Goal: Information Seeking & Learning: Learn about a topic

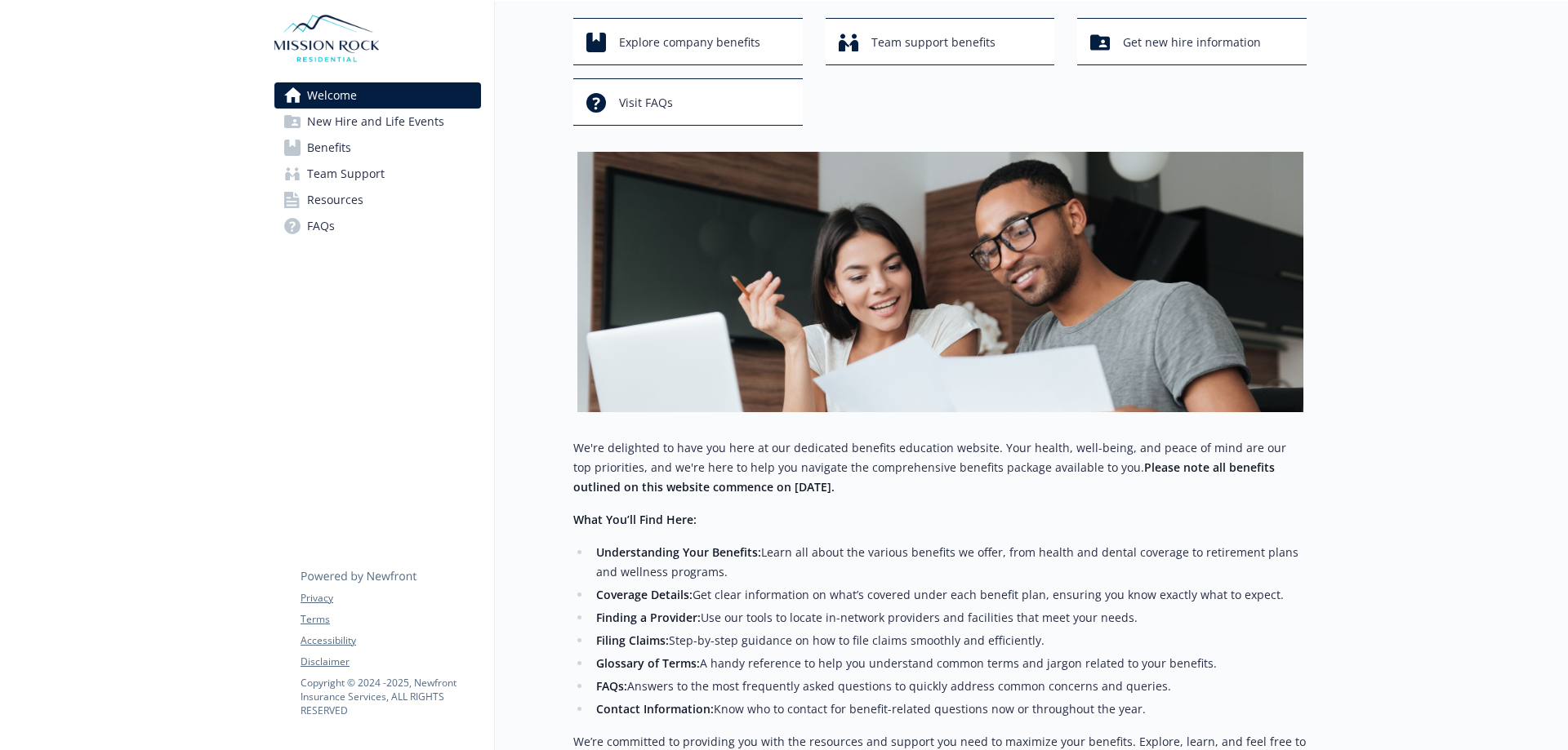
scroll to position [80, 0]
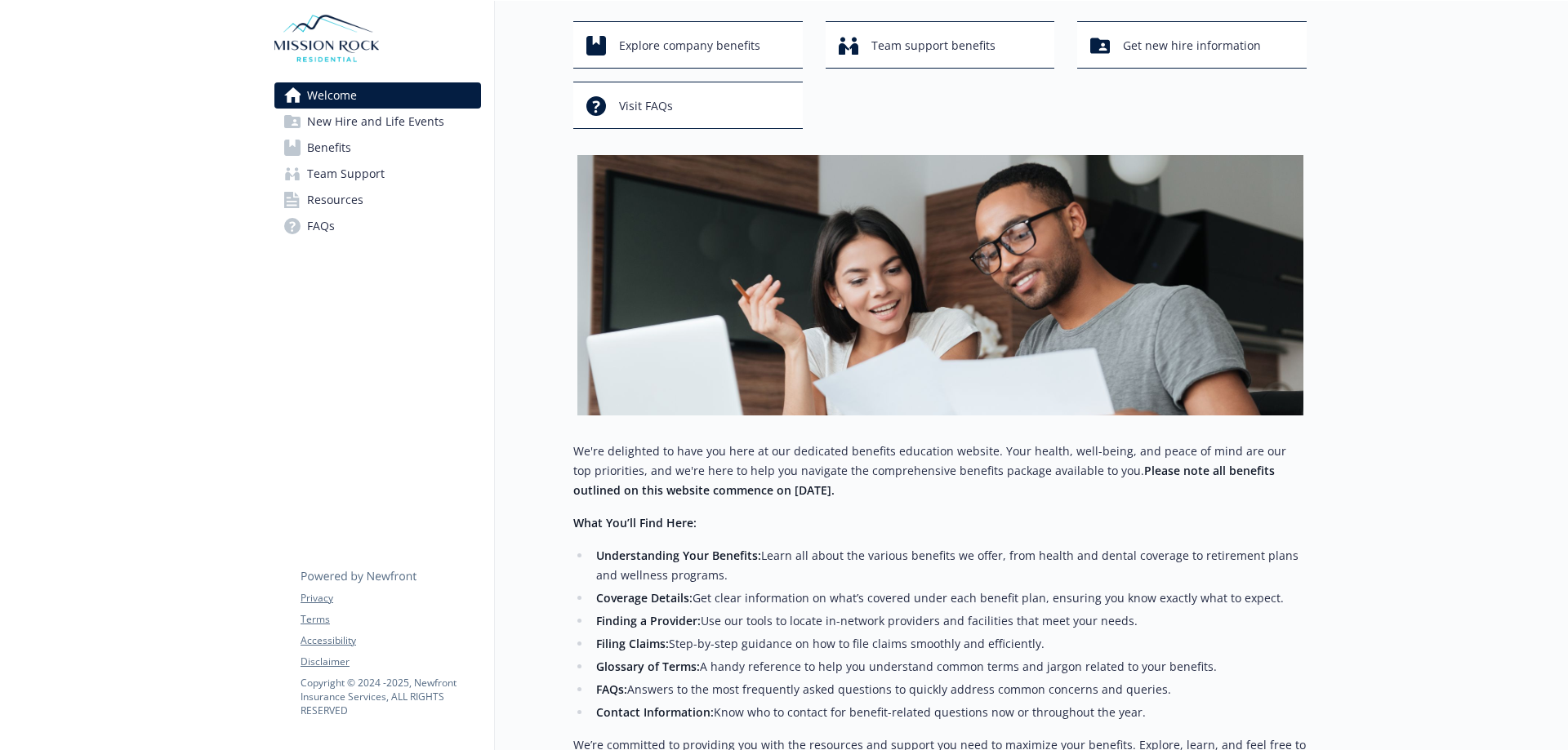
click at [335, 161] on span "Benefits" at bounding box center [329, 148] width 44 height 26
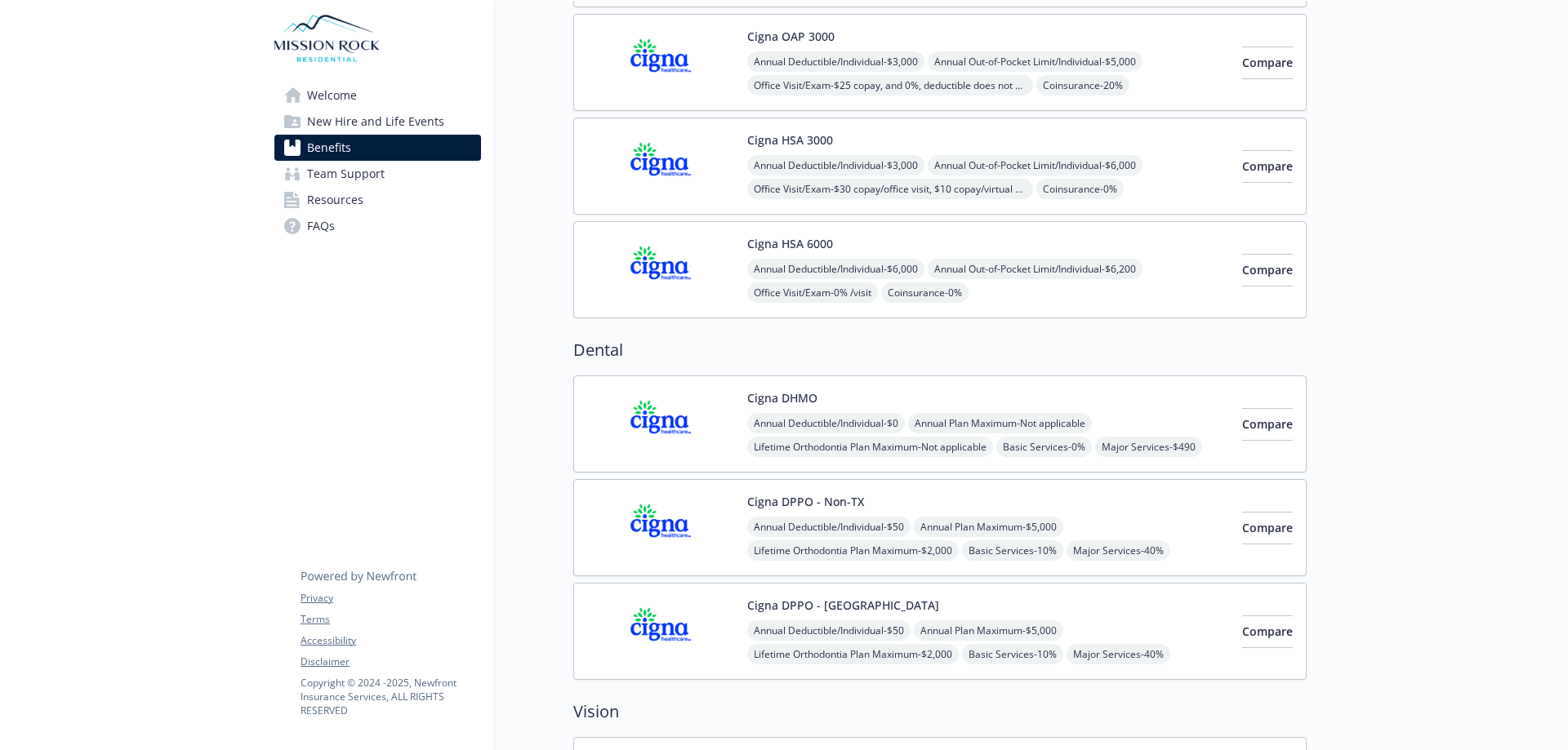
scroll to position [244, 0]
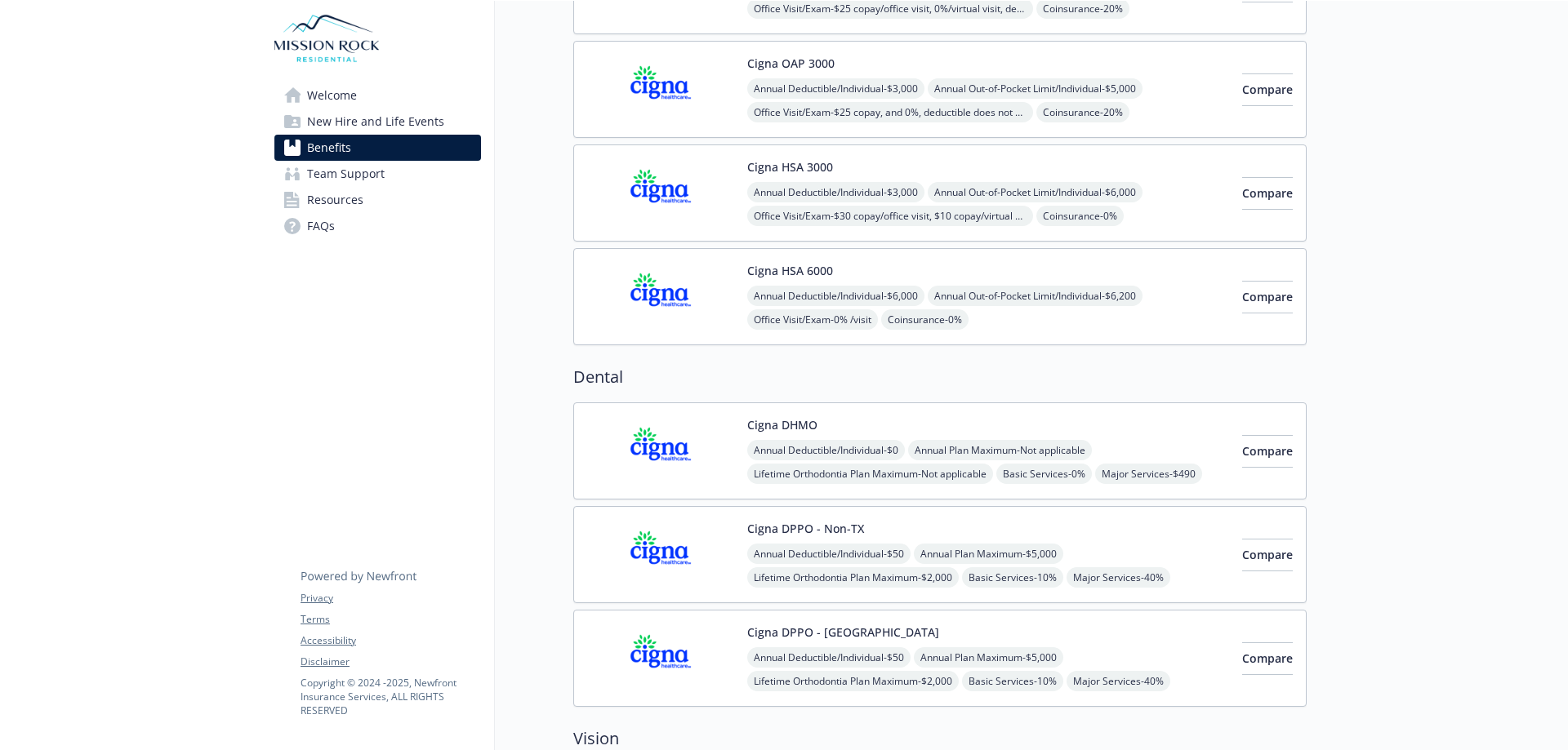
click at [341, 131] on span "New Hire and Life Events" at bounding box center [376, 122] width 137 height 26
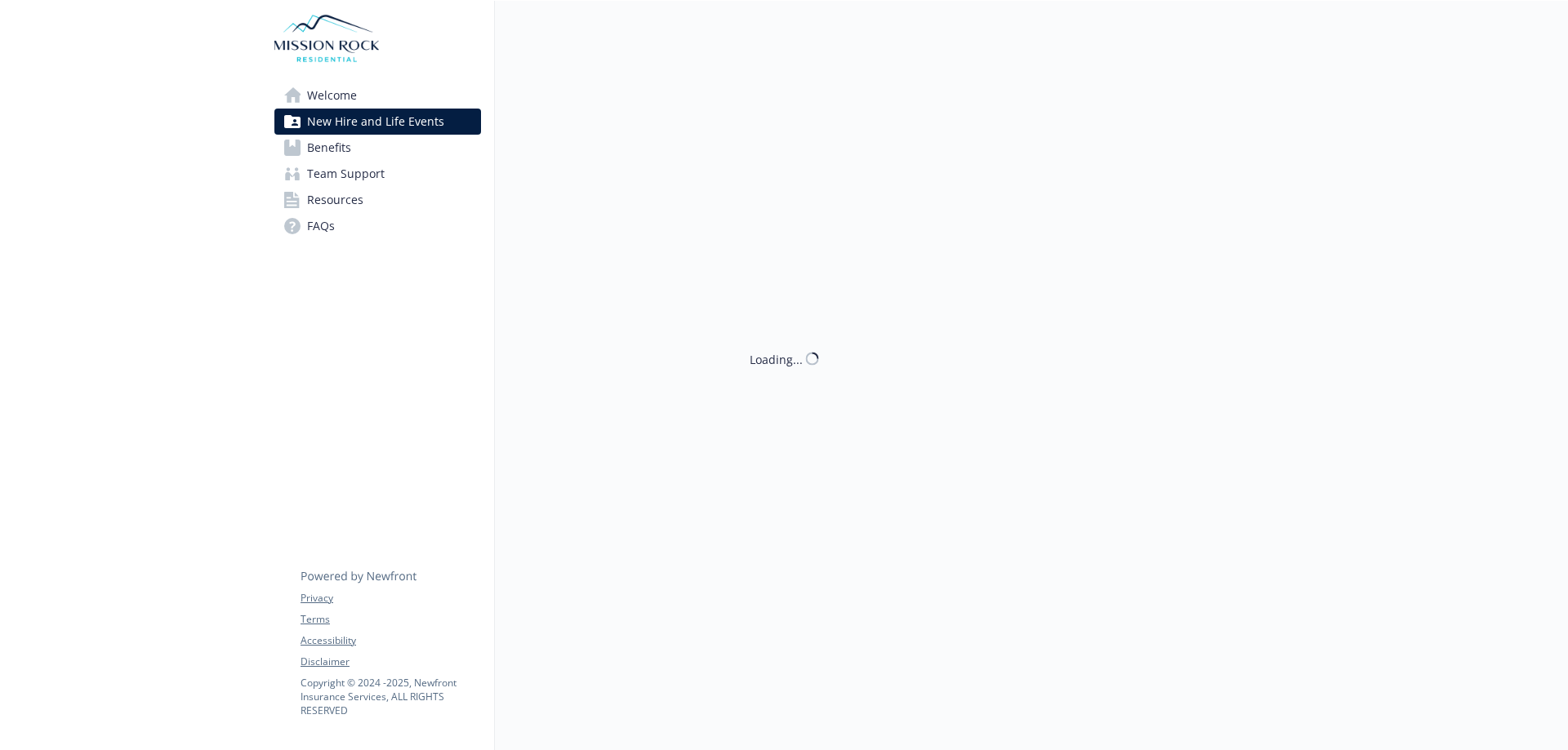
scroll to position [244, 0]
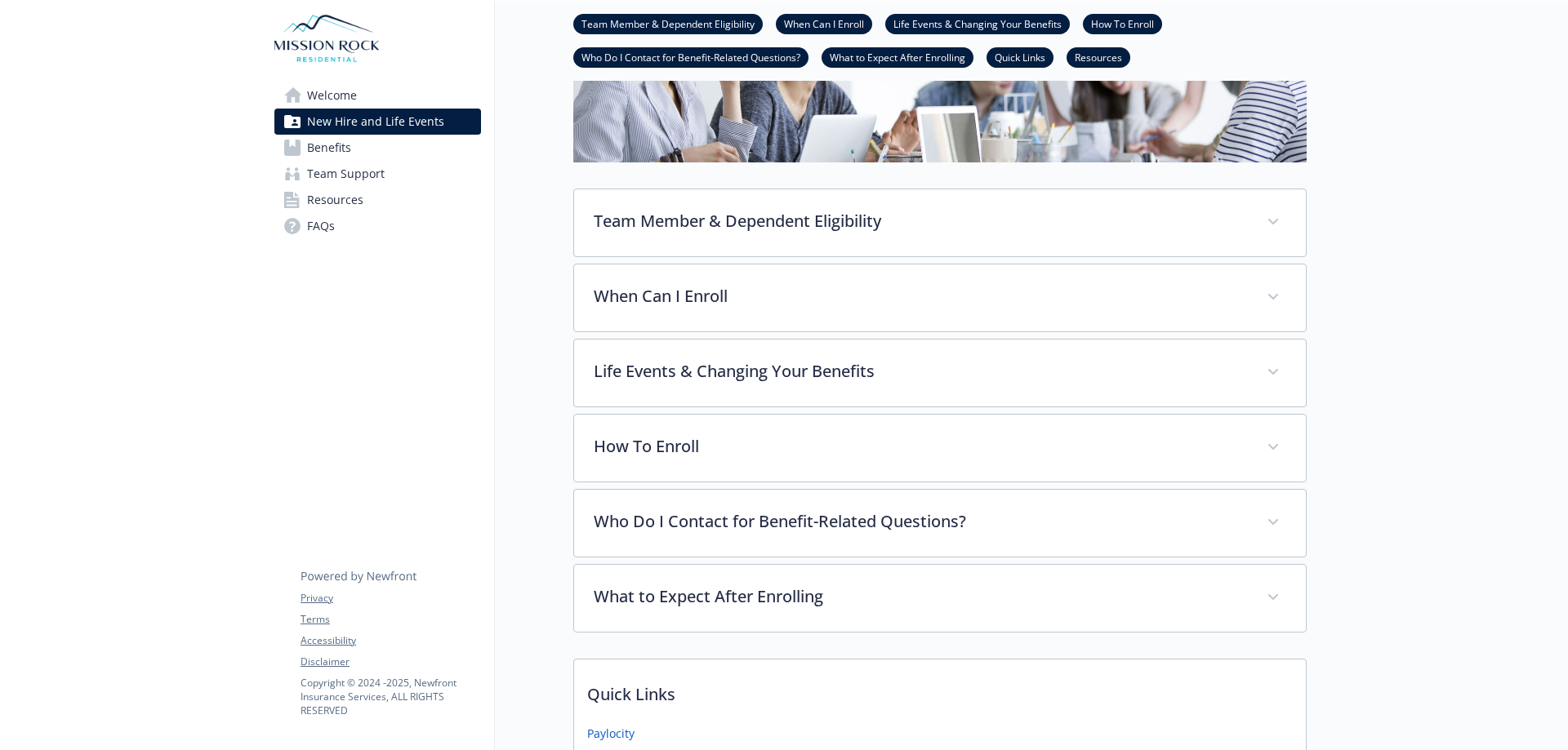
click at [320, 109] on span "Welcome" at bounding box center [332, 96] width 50 height 26
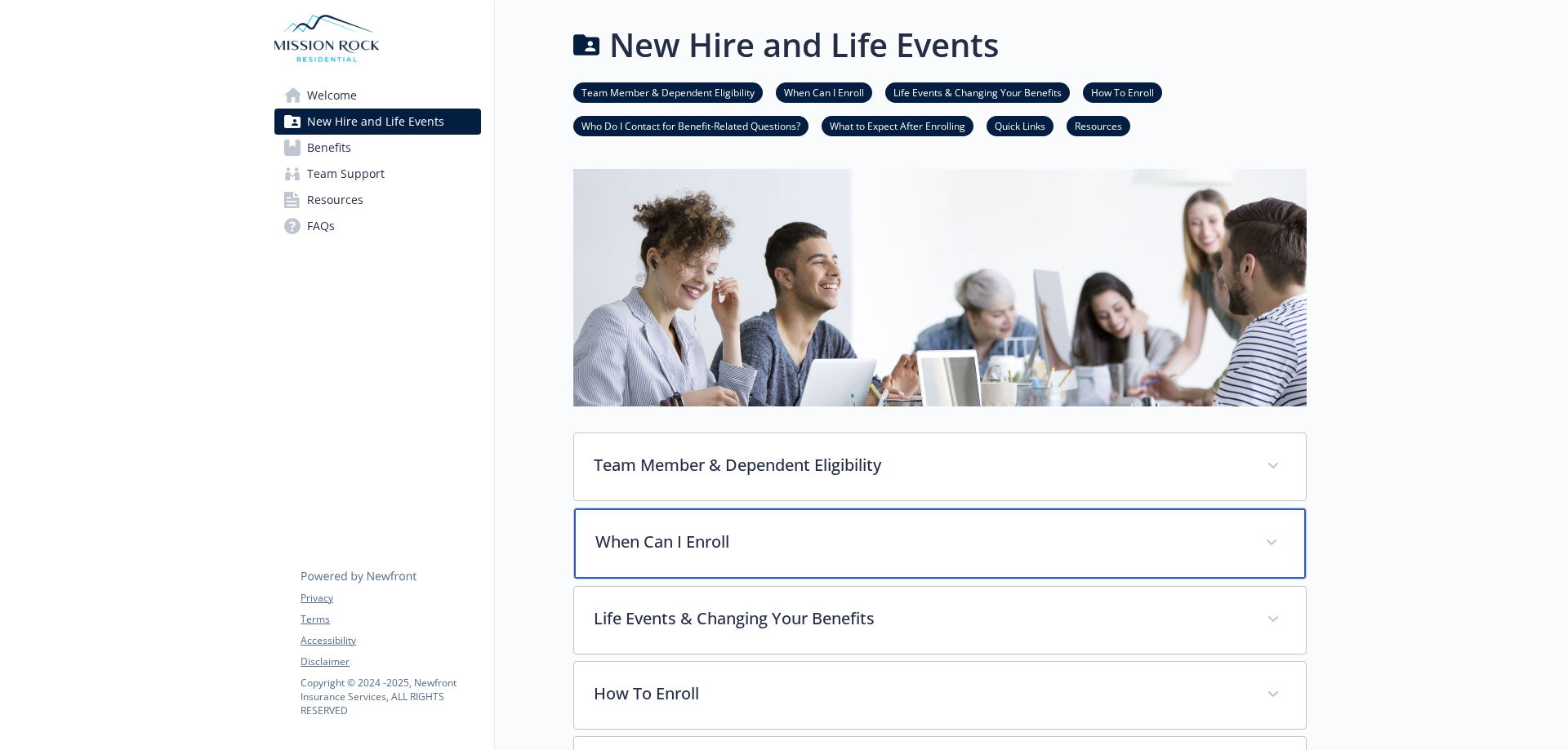
click at [910, 579] on div "When Can I Enroll" at bounding box center [940, 544] width 731 height 70
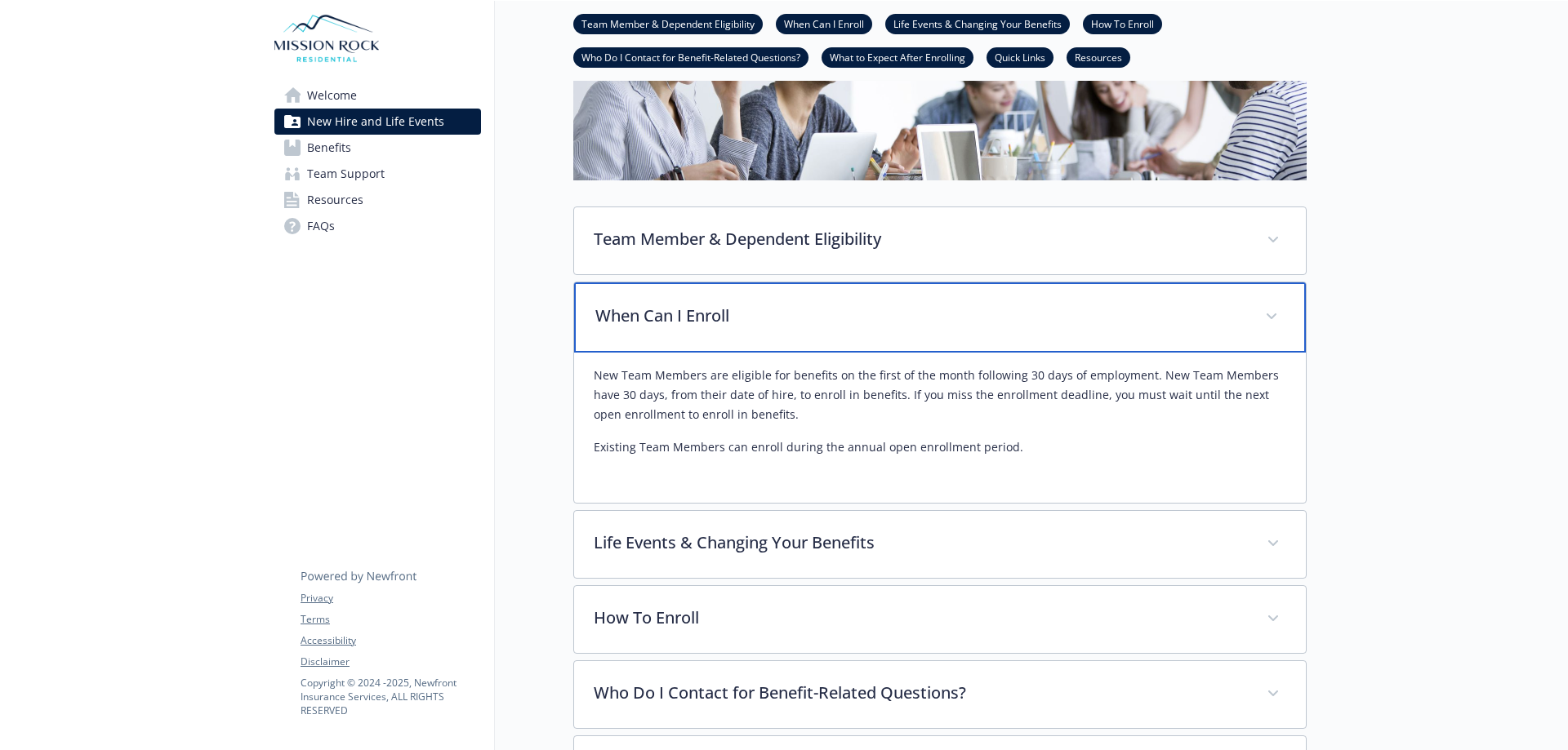
scroll to position [245, 0]
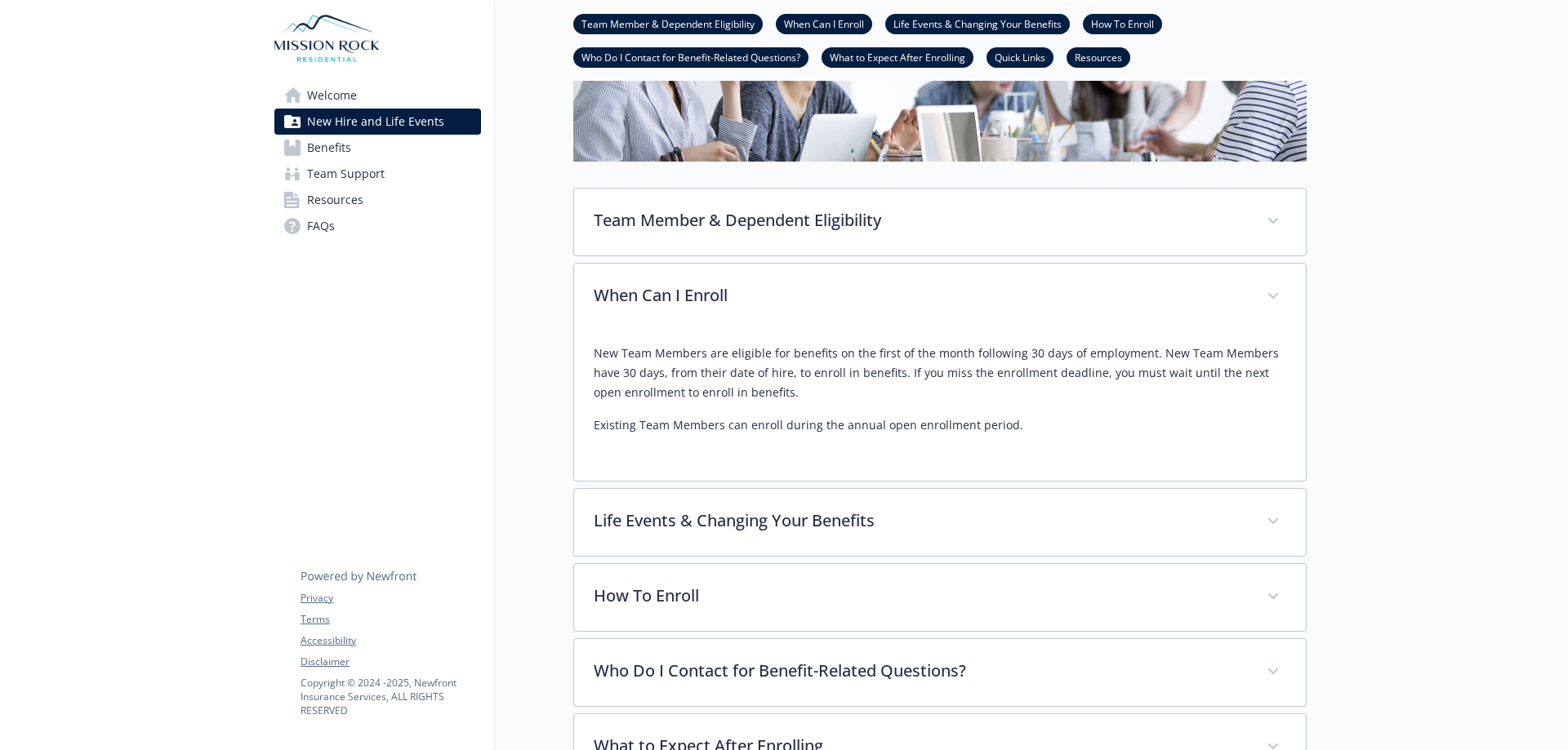
click at [332, 187] on span "Team Support" at bounding box center [346, 174] width 78 height 26
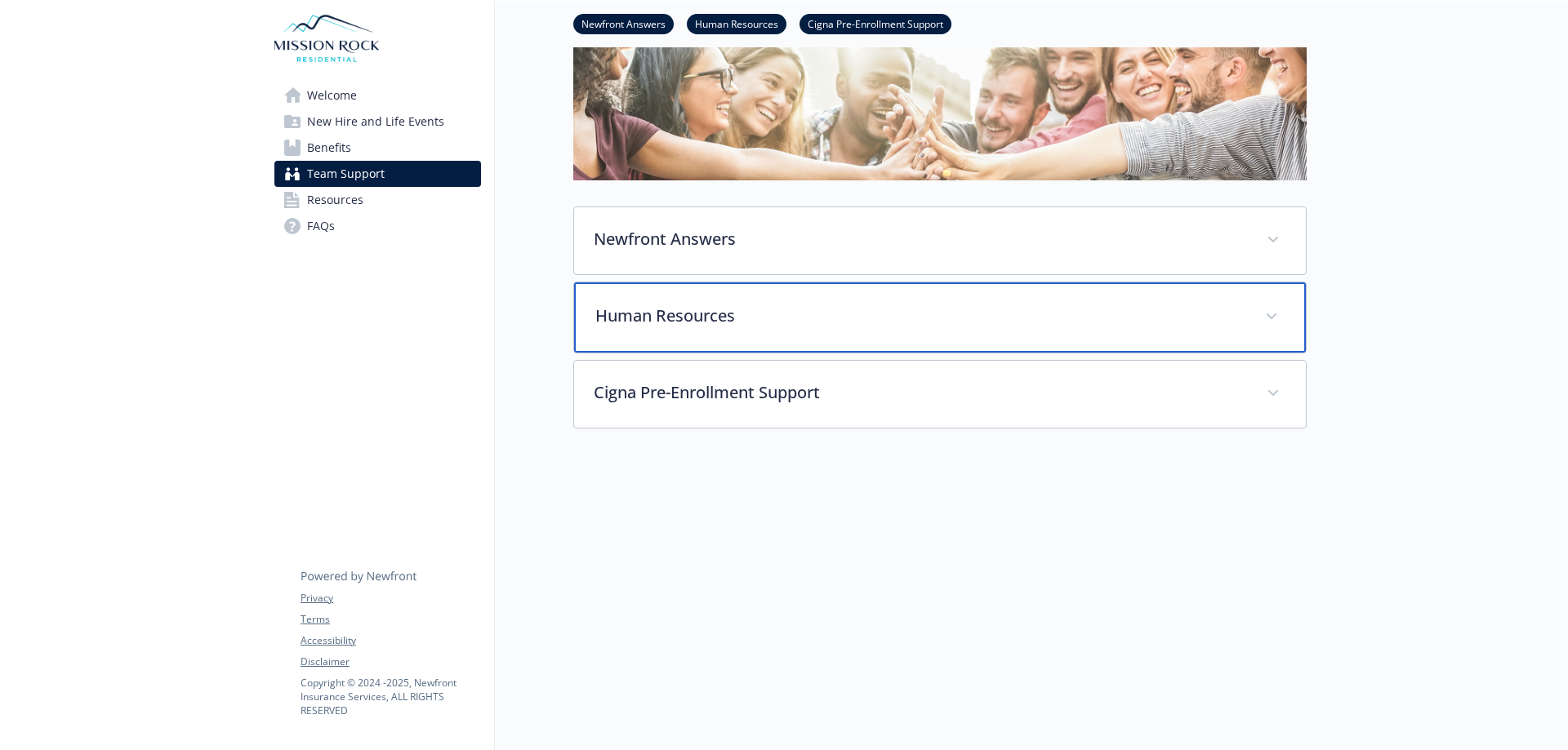
scroll to position [193, 0]
click at [709, 285] on div "Human Resources" at bounding box center [940, 318] width 731 height 70
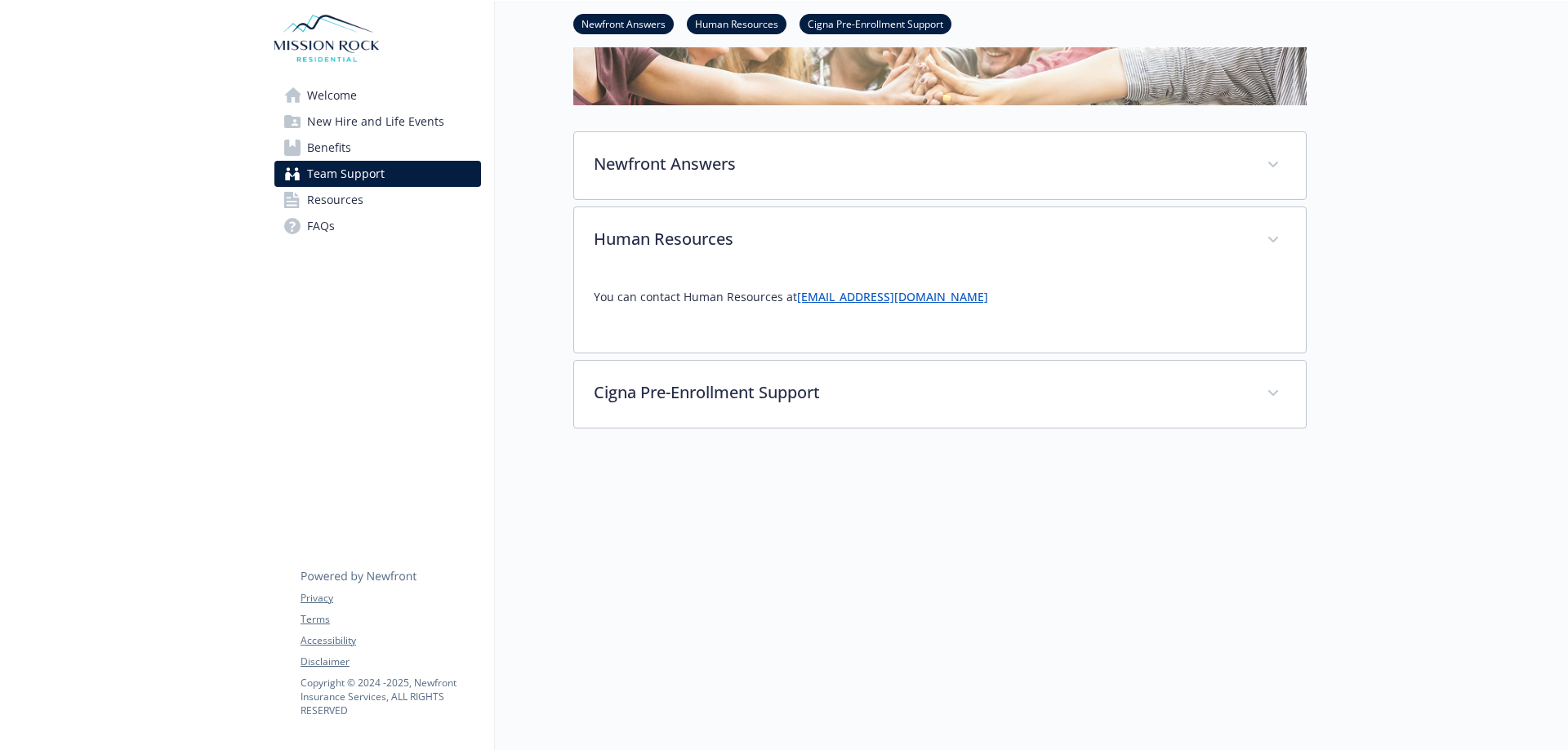
click at [946, 305] on link "[EMAIL_ADDRESS][DOMAIN_NAME]" at bounding box center [892, 297] width 191 height 15
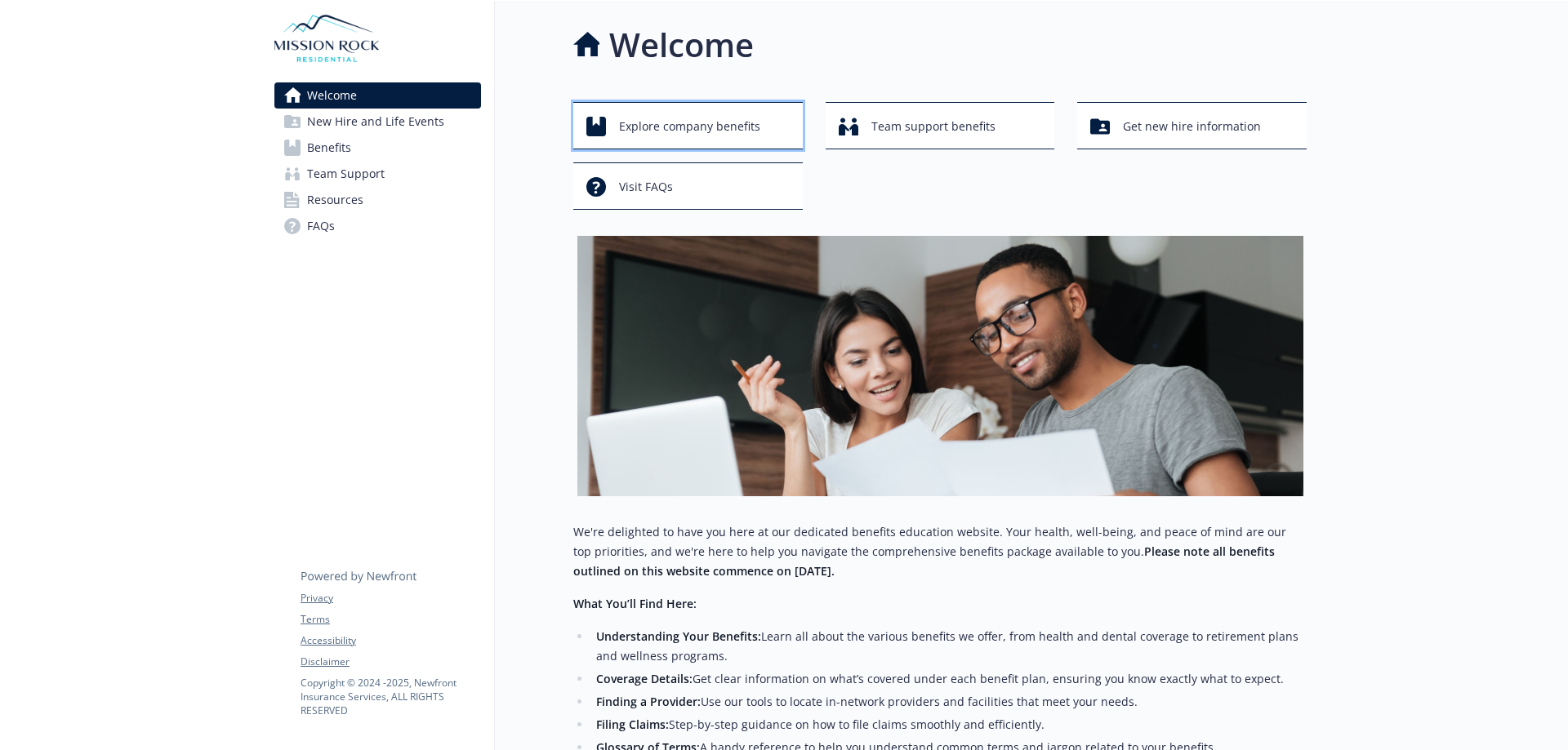
click at [749, 136] on span "Explore company benefits" at bounding box center [689, 126] width 141 height 31
click at [879, 149] on button "Team support benefits" at bounding box center [941, 126] width 230 height 47
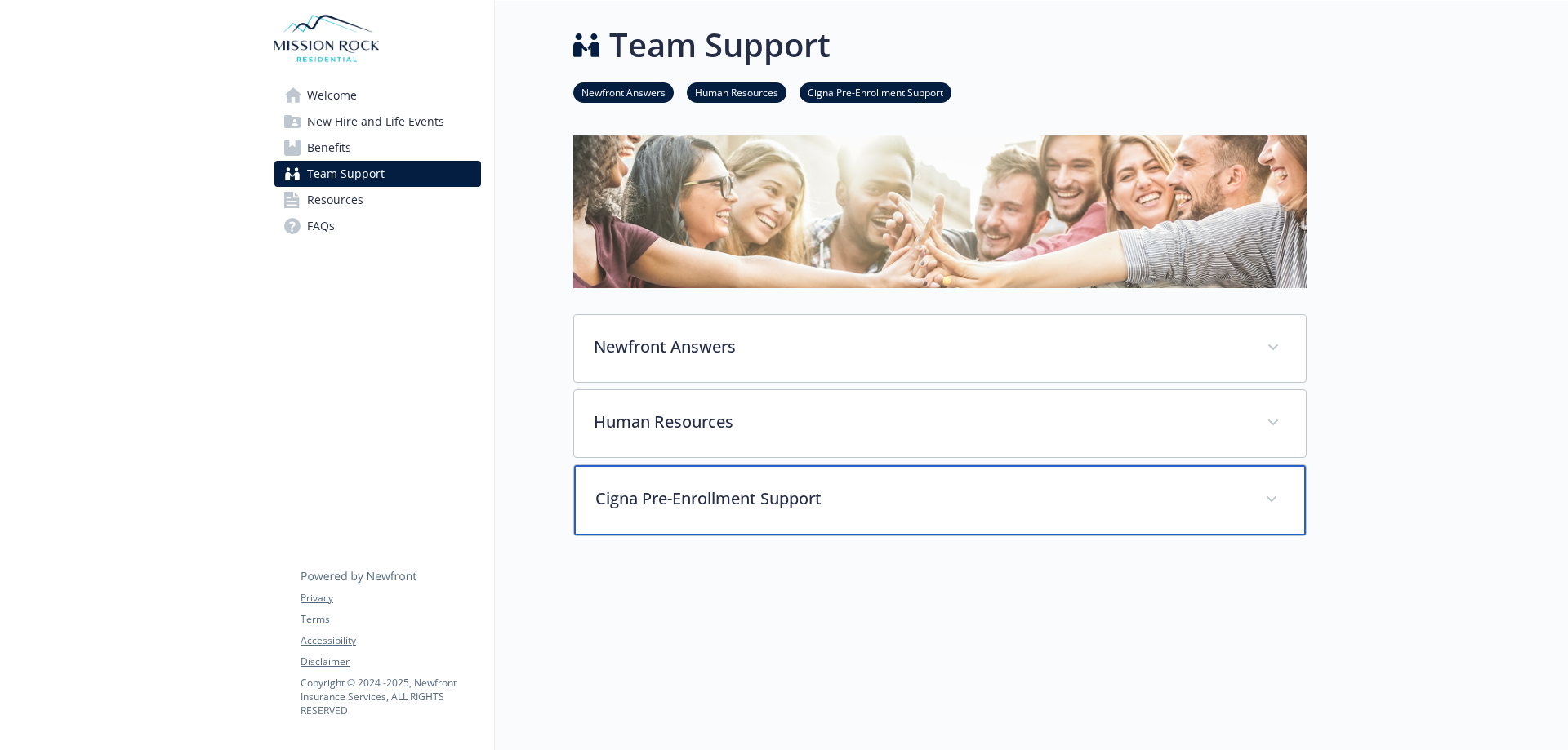
click at [898, 535] on div "Cigna Pre-Enrollment Support" at bounding box center [940, 500] width 731 height 70
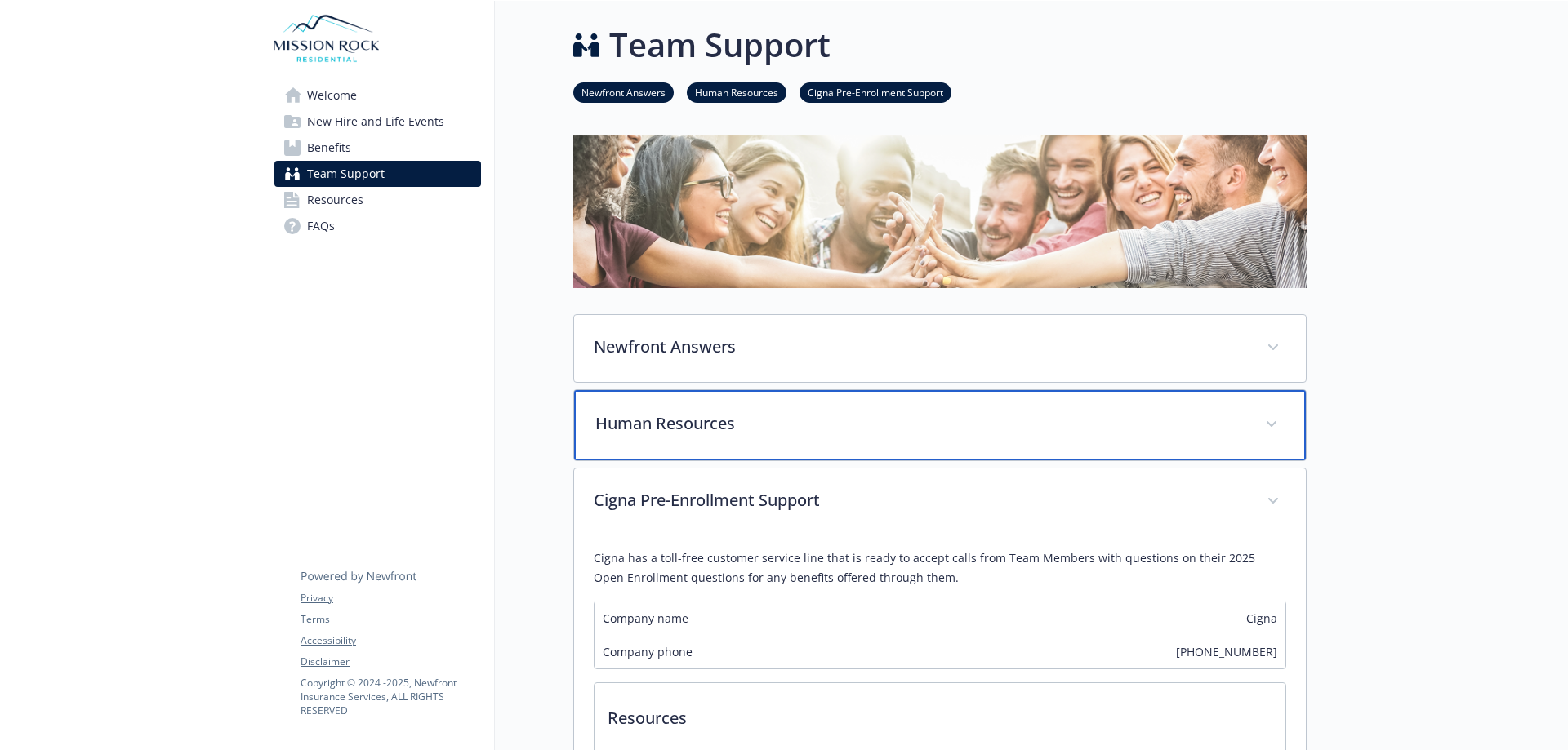
click at [797, 436] on p "Human Resources" at bounding box center [920, 424] width 650 height 25
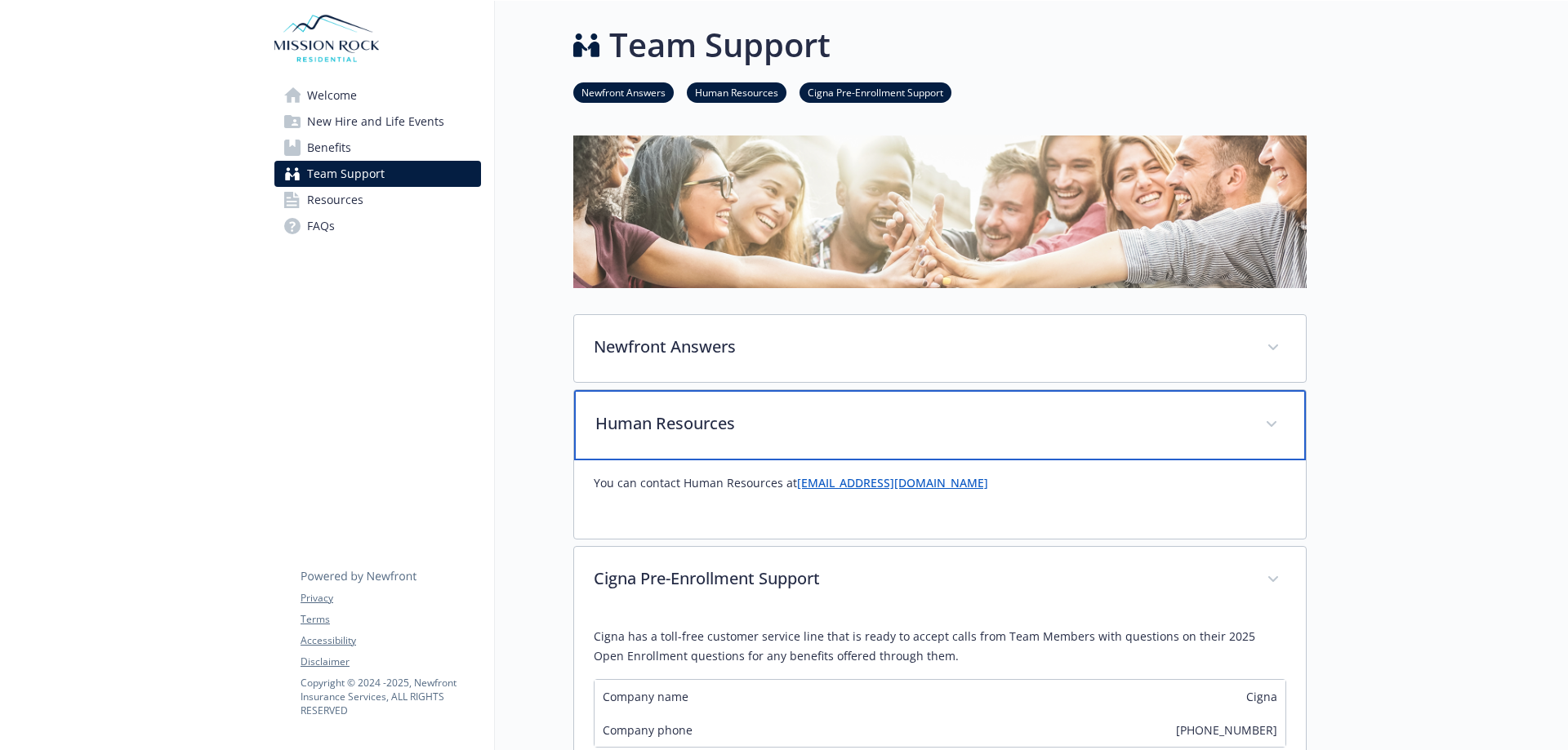
click at [797, 436] on p "Human Resources" at bounding box center [920, 424] width 650 height 25
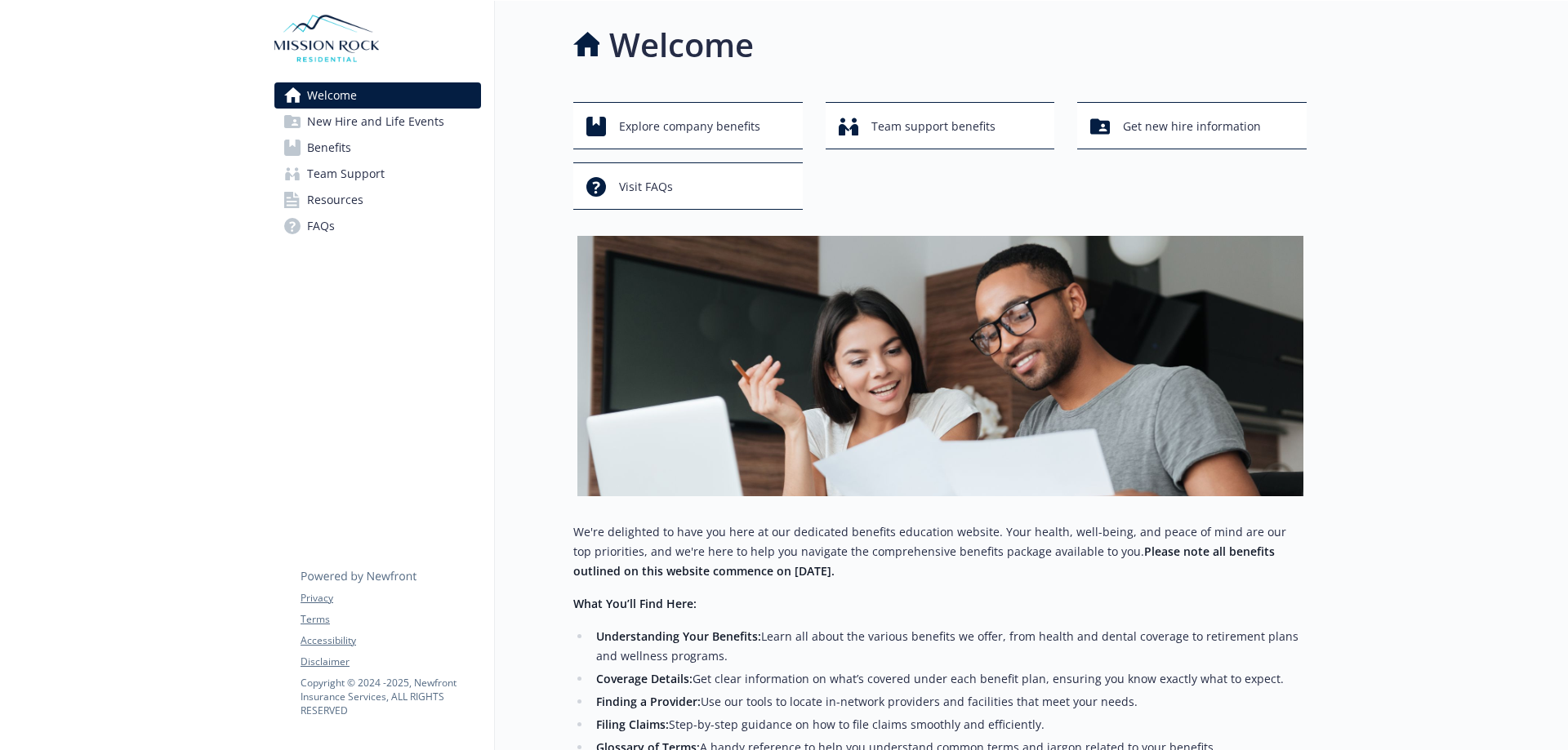
drag, startPoint x: 947, startPoint y: 225, endPoint x: 343, endPoint y: 237, distance: 604.1
click at [343, 213] on span "Resources" at bounding box center [336, 201] width 57 height 26
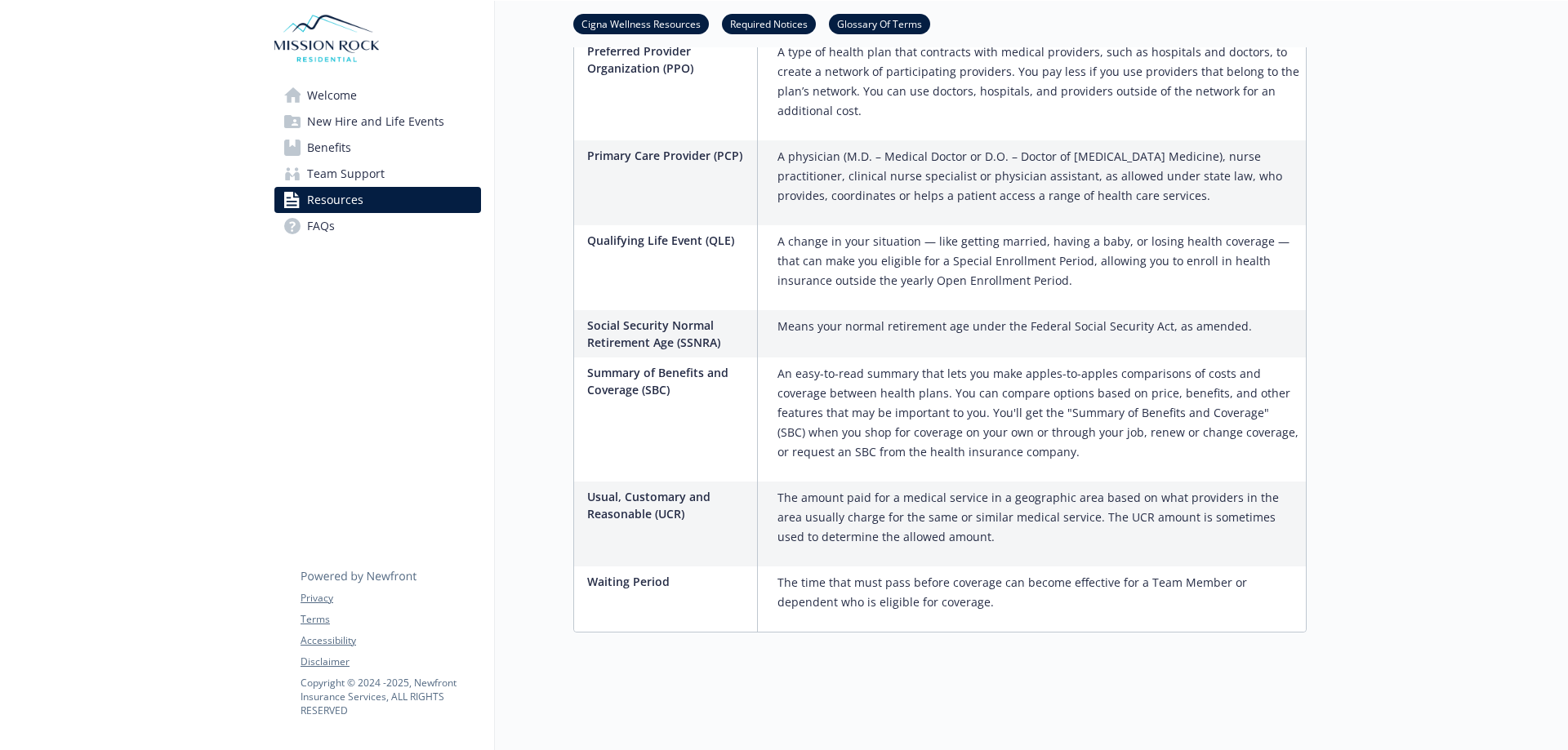
scroll to position [4691, 0]
click at [703, 310] on div "Qualifying Life Event (QLE)" at bounding box center [673, 268] width 170 height 85
drag, startPoint x: 708, startPoint y: 403, endPoint x: 713, endPoint y: 417, distance: 14.9
click at [713, 249] on p "Qualifying Life Event (QLE)" at bounding box center [669, 240] width 164 height 17
click at [711, 249] on p "Qualifying Life Event (QLE)" at bounding box center [669, 240] width 164 height 17
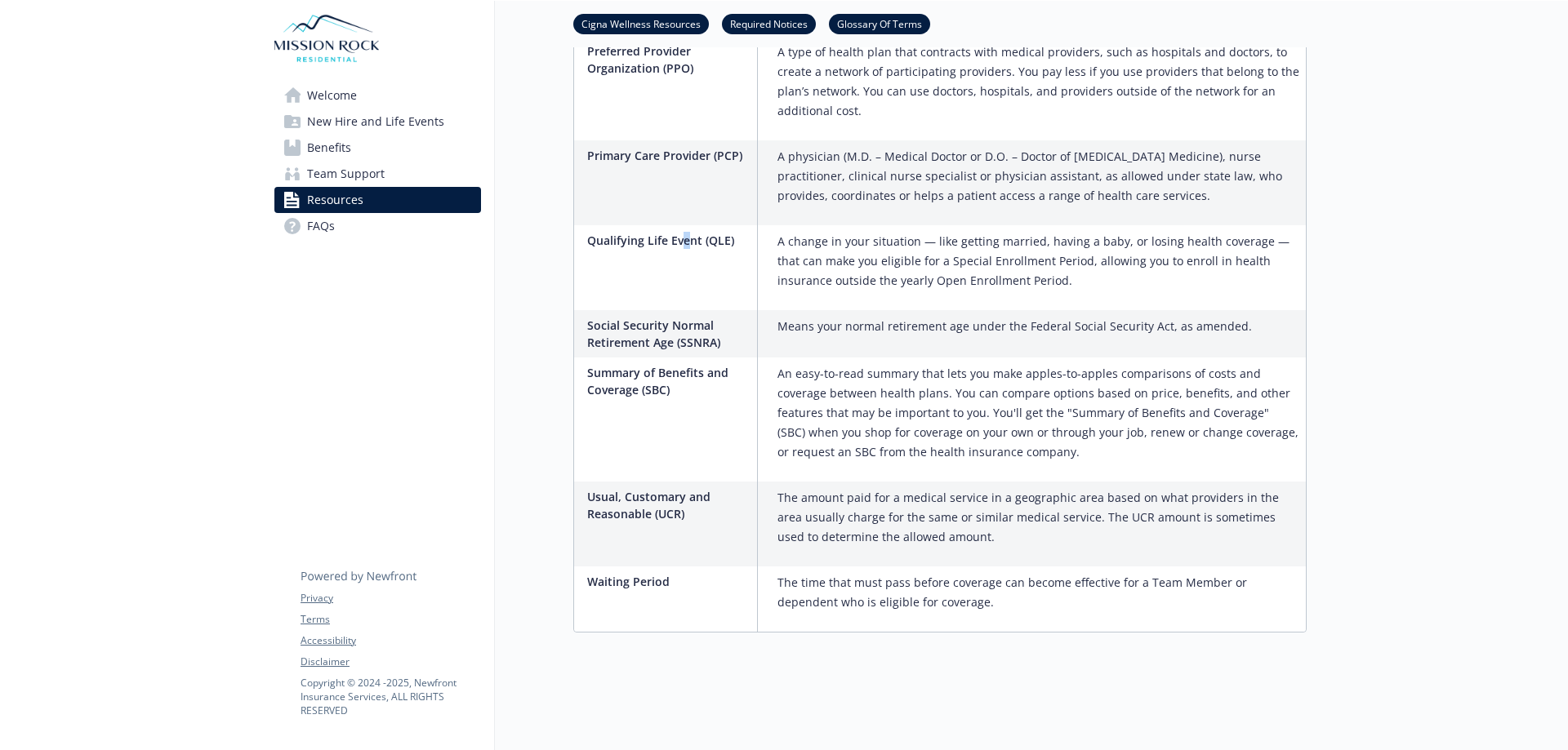
drag, startPoint x: 711, startPoint y: 411, endPoint x: 725, endPoint y: 440, distance: 32.2
click at [712, 249] on p "Qualifying Life Event (QLE)" at bounding box center [669, 240] width 164 height 17
drag, startPoint x: 726, startPoint y: 440, endPoint x: 924, endPoint y: 432, distance: 198.2
click at [745, 310] on div "Qualifying Life Event (QLE)" at bounding box center [673, 268] width 170 height 85
click at [924, 290] on p "A change in your situation — like getting married, having a baby, or losing hea…" at bounding box center [1039, 261] width 522 height 59
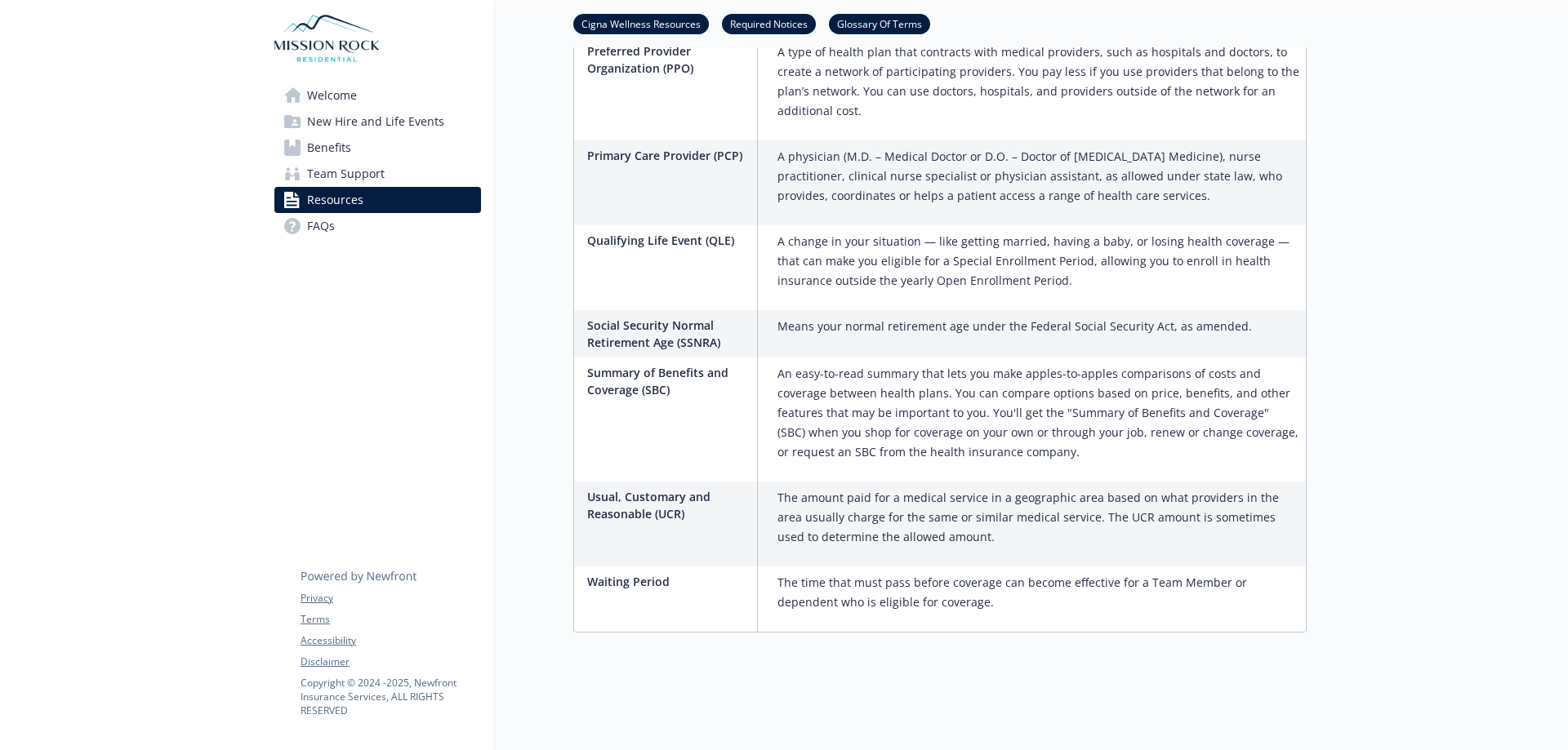
scroll to position [4201, 0]
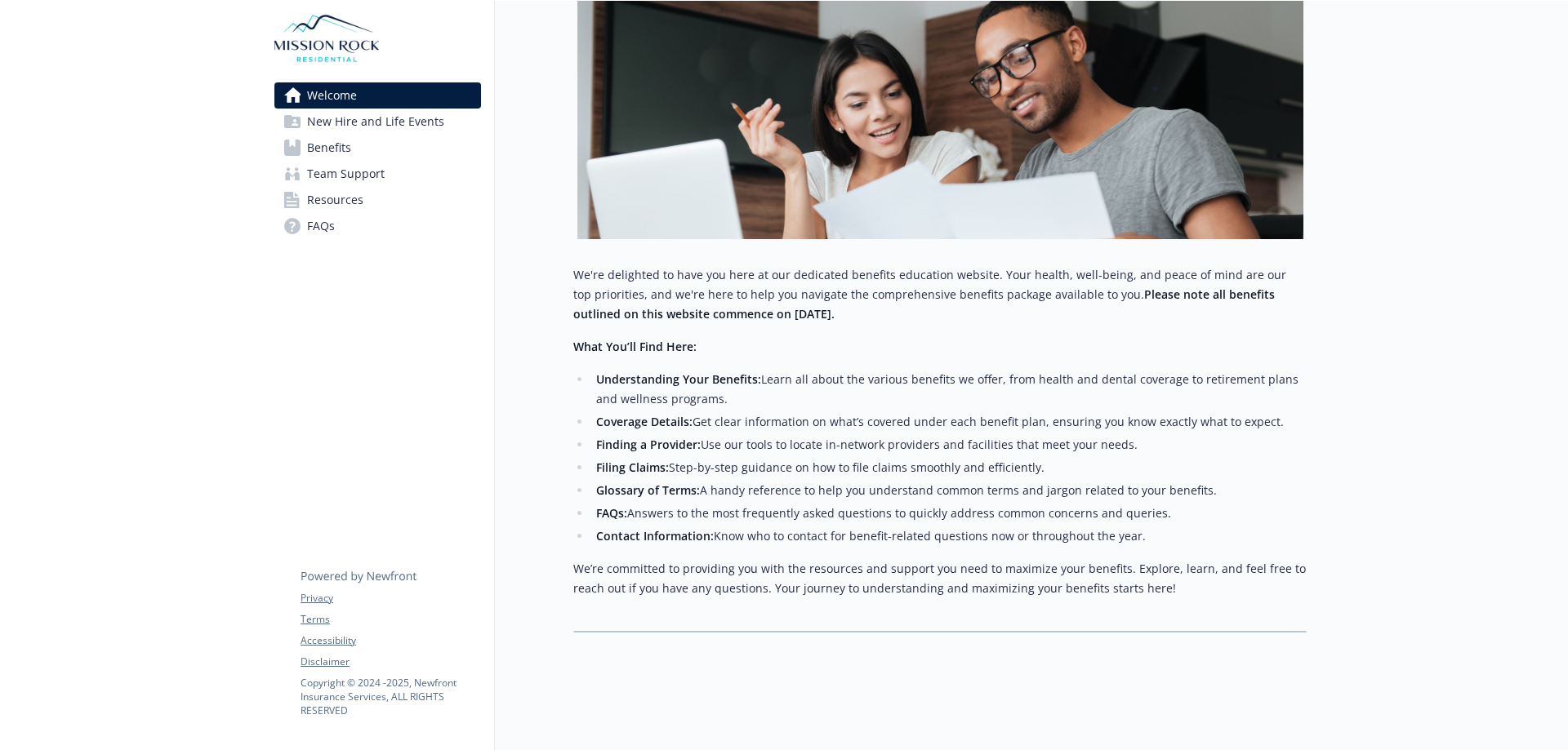
scroll to position [489, 0]
